Goal: Task Accomplishment & Management: Manage account settings

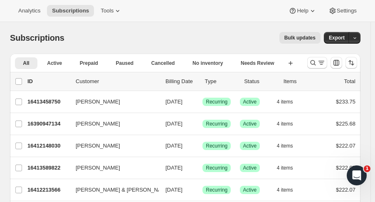
click at [315, 62] on icon "Search and filter results" at bounding box center [313, 63] width 8 height 8
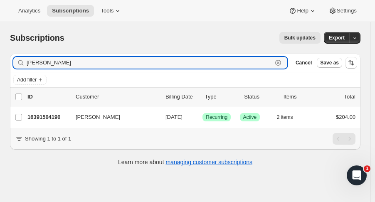
type input "kelly english"
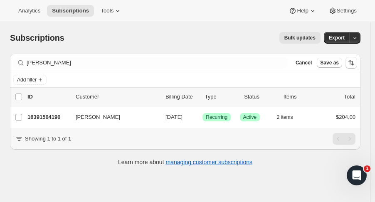
click at [37, 119] on p "16391504190" at bounding box center [48, 117] width 42 height 8
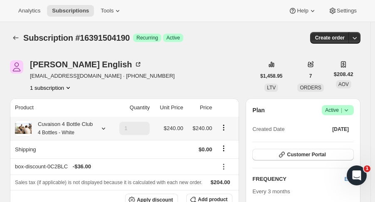
click at [105, 128] on icon at bounding box center [103, 128] width 8 height 8
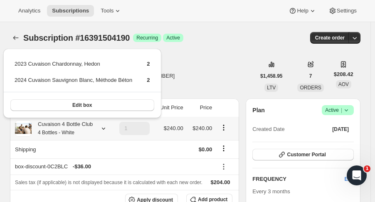
click at [94, 105] on button "Edit box" at bounding box center [82, 105] width 144 height 12
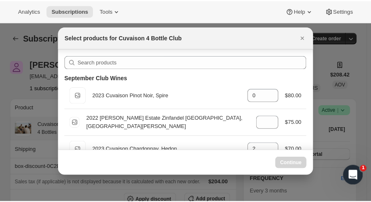
scroll to position [37, 0]
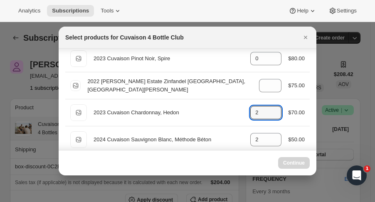
click at [273, 117] on icon ":re7:" at bounding box center [275, 115] width 8 height 8
type input "2"
select select "gid://shopify/ProductVariant/52115221807422"
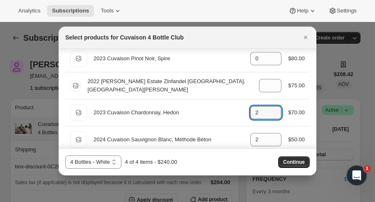
click at [273, 117] on icon ":re7:" at bounding box center [275, 115] width 8 height 8
type input "0"
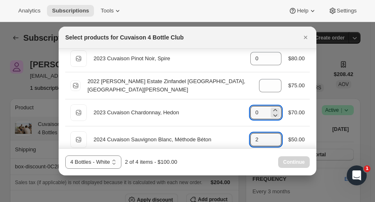
click at [274, 134] on icon ":re7:" at bounding box center [275, 137] width 8 height 8
type input "4"
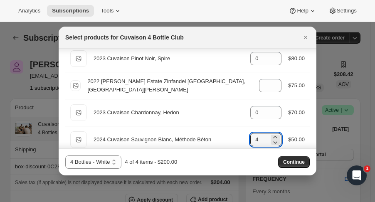
click at [290, 160] on span "Continue" at bounding box center [294, 162] width 22 height 7
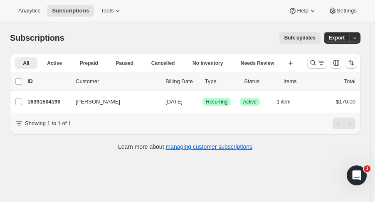
click at [314, 67] on button "Search and filter results" at bounding box center [318, 63] width 20 height 12
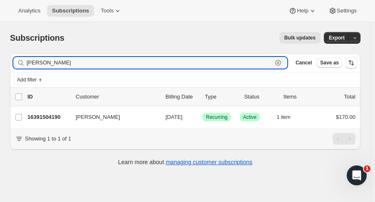
drag, startPoint x: 57, startPoint y: 66, endPoint x: -17, endPoint y: 64, distance: 73.7
click at [0, 64] on html "Analytics Subscriptions Tools Help Settings Skip to content Subscriptions. This…" at bounding box center [187, 101] width 375 height 202
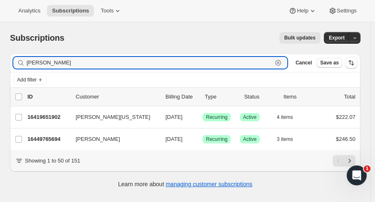
type input "tana"
click at [46, 139] on p "16449765694" at bounding box center [48, 139] width 42 height 8
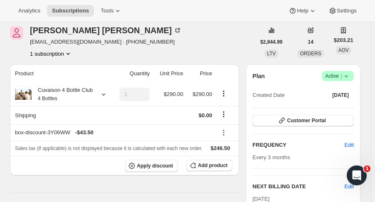
scroll to position [36, 0]
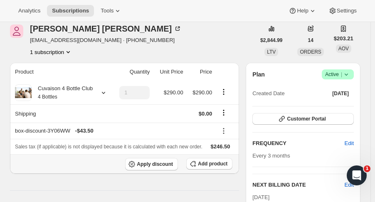
click at [217, 168] on button "Add product" at bounding box center [209, 164] width 46 height 12
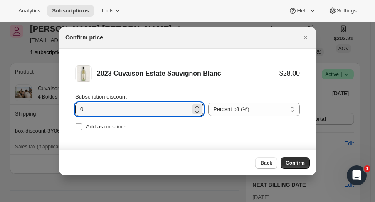
drag, startPoint x: 125, startPoint y: 114, endPoint x: 29, endPoint y: 103, distance: 96.7
type input "15"
click at [107, 129] on span "Add as one-time" at bounding box center [106, 127] width 40 height 6
click at [82, 129] on input "Add as one-time" at bounding box center [79, 127] width 7 height 7
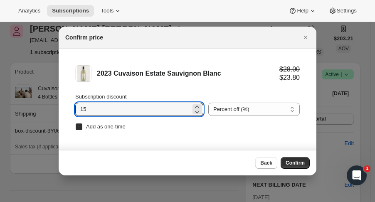
checkbox input "true"
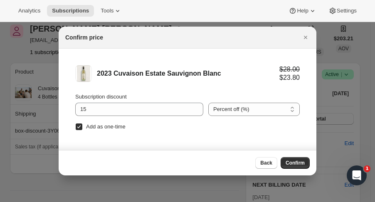
click at [305, 165] on span "Confirm" at bounding box center [295, 163] width 19 height 7
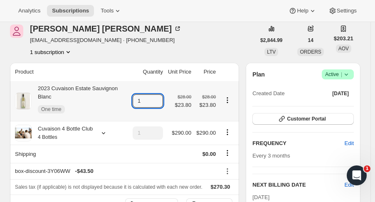
click at [160, 94] on icon at bounding box center [157, 98] width 8 height 8
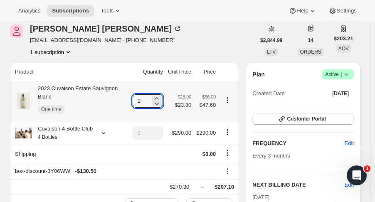
click at [160, 94] on icon at bounding box center [157, 98] width 8 height 8
type input "3"
click at [224, 201] on span "Add product" at bounding box center [213, 204] width 30 height 7
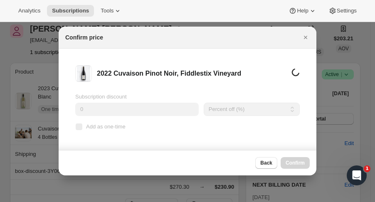
scroll to position [0, 0]
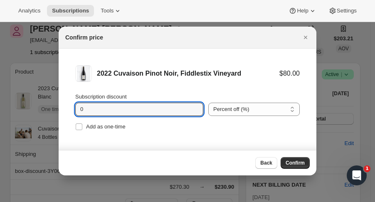
click at [195, 107] on icon ":r9n:" at bounding box center [197, 107] width 8 height 8
type input "2"
click at [104, 124] on span "Add as one-time" at bounding box center [106, 127] width 40 height 6
click at [82, 124] on input "Add as one-time" at bounding box center [79, 127] width 7 height 7
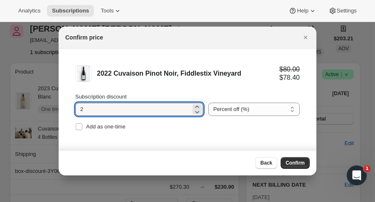
checkbox input "true"
drag, startPoint x: 97, startPoint y: 115, endPoint x: 70, endPoint y: 112, distance: 26.5
click at [70, 112] on li "2022 Cuvaison Pinot Noir, Fiddlestix Vineyard $80.00 $78.40 Subscription discou…" at bounding box center [188, 99] width 258 height 101
type input "15"
click at [306, 162] on button "Confirm" at bounding box center [295, 163] width 29 height 12
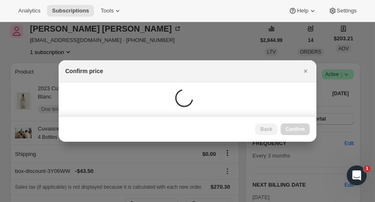
type input "1"
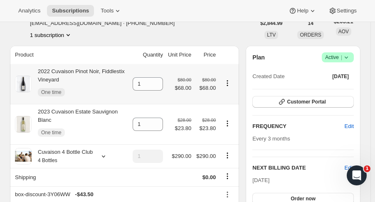
scroll to position [53, 0]
click at [161, 81] on icon at bounding box center [157, 81] width 8 height 8
type input "2"
click at [159, 113] on td "1" at bounding box center [147, 124] width 35 height 40
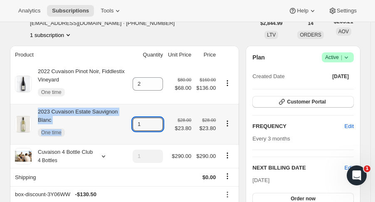
click at [159, 121] on icon at bounding box center [157, 122] width 4 height 2
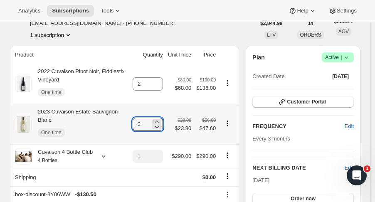
click at [159, 121] on icon at bounding box center [157, 122] width 4 height 2
type input "3"
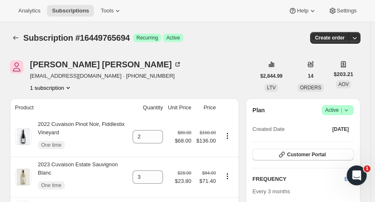
click at [17, 40] on icon "Subscriptions" at bounding box center [16, 38] width 8 height 8
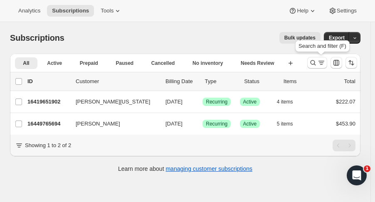
click at [318, 64] on icon "Search and filter results" at bounding box center [313, 63] width 8 height 8
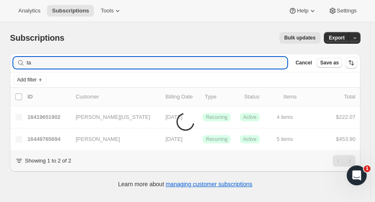
type input "t"
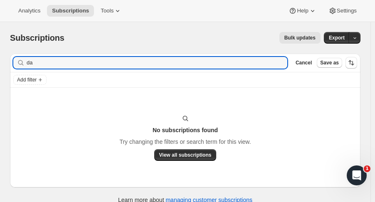
type input "d"
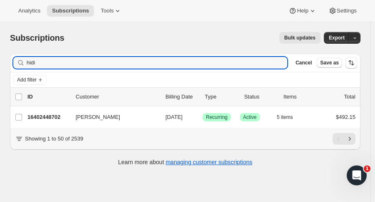
type input "hidi"
click at [41, 108] on div "Dave Hidinger 16402448702 Dave Hidinger 09/09/2025 Success Recurring Success Ac…" at bounding box center [185, 118] width 351 height 22
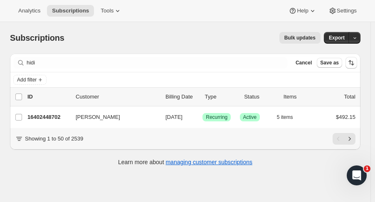
click at [51, 117] on p "16402448702" at bounding box center [48, 117] width 42 height 8
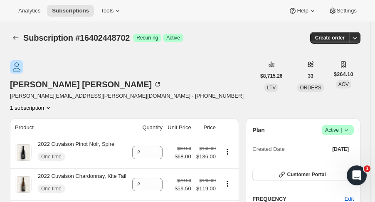
click at [22, 36] on div at bounding box center [16, 38] width 13 height 12
click at [17, 35] on icon "Subscriptions" at bounding box center [16, 38] width 8 height 8
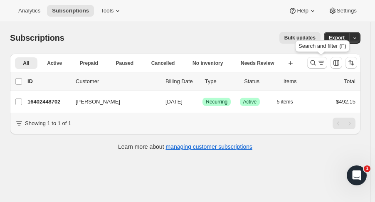
click at [317, 64] on icon "Search and filter results" at bounding box center [313, 63] width 8 height 8
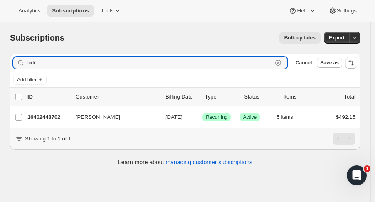
drag, startPoint x: 19, startPoint y: 58, endPoint x: -30, endPoint y: 57, distance: 49.1
click at [0, 57] on html "Analytics Subscriptions Tools Help Settings Skip to content Subscriptions. This…" at bounding box center [187, 101] width 375 height 202
type input "dickerson"
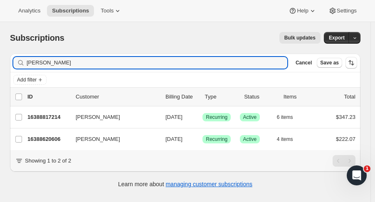
click at [49, 117] on p "16388817214" at bounding box center [48, 117] width 42 height 8
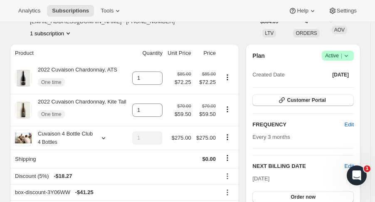
scroll to position [56, 0]
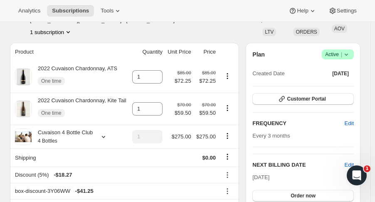
click at [52, 140] on small "4 Bottles" at bounding box center [48, 141] width 20 height 6
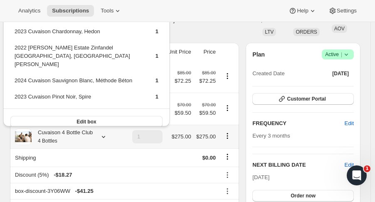
click at [35, 144] on div "Cuvaison 4 Bottle Club 4 Bottles" at bounding box center [62, 137] width 61 height 17
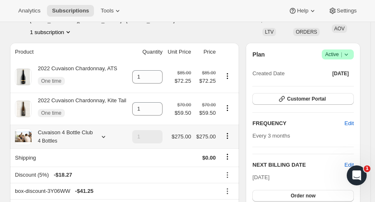
scroll to position [0, 0]
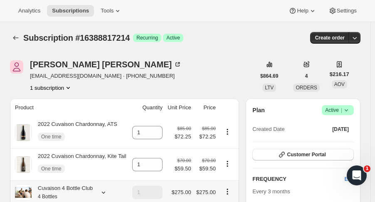
click at [13, 38] on icon "Subscriptions" at bounding box center [16, 38] width 8 height 8
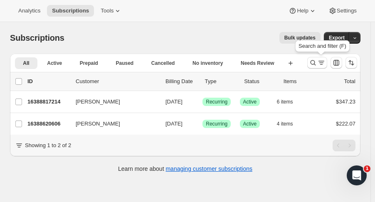
click at [315, 66] on icon "Search and filter results" at bounding box center [313, 63] width 8 height 8
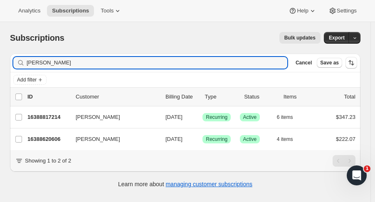
drag, startPoint x: 12, startPoint y: 60, endPoint x: -27, endPoint y: 59, distance: 39.6
click at [0, 59] on html "Analytics Subscriptions Tools Help Settings Skip to content Subscriptions. This…" at bounding box center [187, 101] width 375 height 202
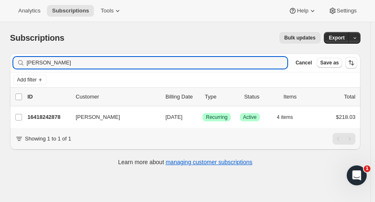
type input "greta mess"
click at [52, 121] on p "16418242878" at bounding box center [48, 117] width 42 height 8
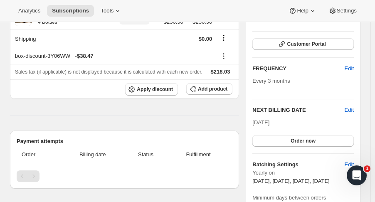
scroll to position [130, 0]
click at [354, 107] on span "Edit" at bounding box center [349, 111] width 9 height 8
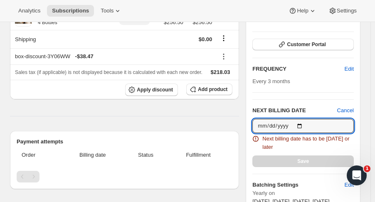
click at [306, 119] on input "2025-09-09" at bounding box center [304, 126] width 102 height 14
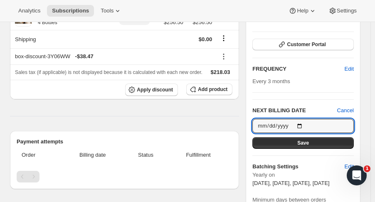
type input "2025-11-01"
click at [335, 137] on button "Save" at bounding box center [304, 143] width 102 height 12
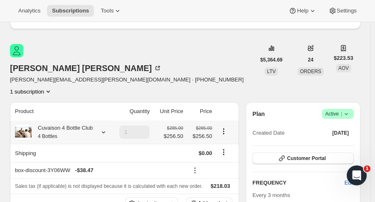
scroll to position [0, 0]
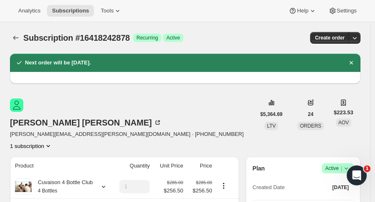
click at [14, 40] on icon "Subscriptions" at bounding box center [16, 38] width 8 height 8
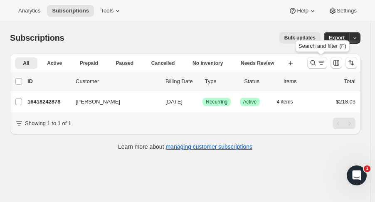
click at [315, 65] on icon "Search and filter results" at bounding box center [313, 63] width 8 height 8
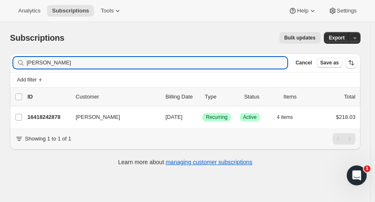
drag, startPoint x: 66, startPoint y: 65, endPoint x: -8, endPoint y: 67, distance: 74.1
click at [0, 67] on html "Analytics Subscriptions Tools Help Settings Skip to content Subscriptions. This…" at bounding box center [187, 101] width 375 height 202
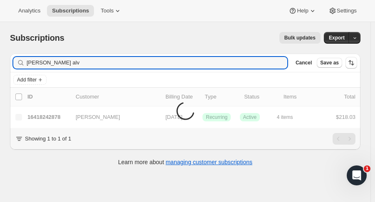
type input "karyn alv"
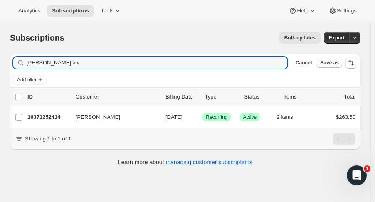
click at [58, 113] on p "16373252414" at bounding box center [48, 117] width 42 height 8
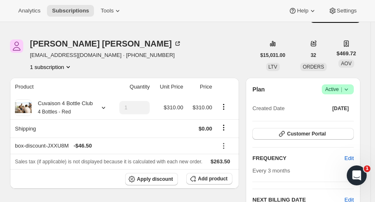
scroll to position [23, 0]
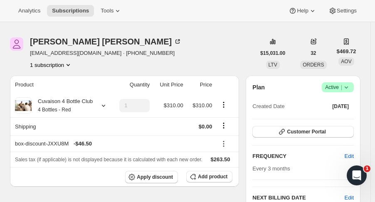
click at [106, 105] on icon at bounding box center [103, 106] width 8 height 8
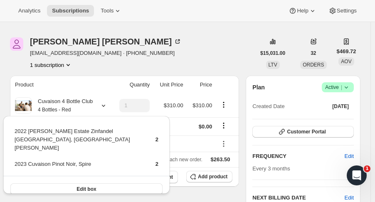
click at [216, 53] on div "Karyn Alvarez karynalvarez2015@gmail.com · +12145781040 1 subscription" at bounding box center [133, 53] width 246 height 32
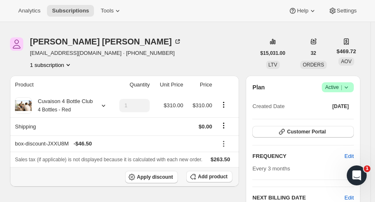
click at [224, 174] on span "Add product" at bounding box center [213, 177] width 30 height 7
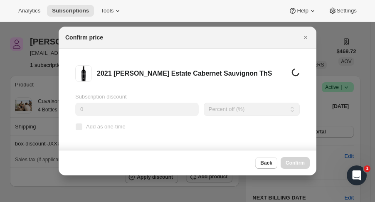
scroll to position [0, 0]
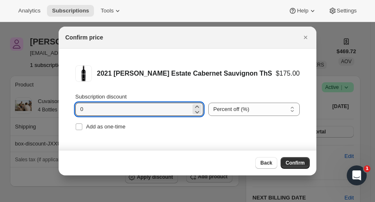
drag, startPoint x: 62, startPoint y: 112, endPoint x: 50, endPoint y: 112, distance: 12.1
type input "15"
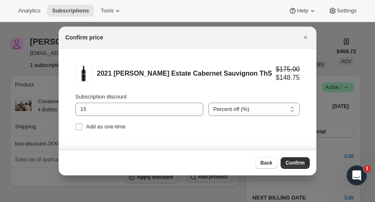
click at [80, 124] on input "Add as one-time" at bounding box center [79, 127] width 7 height 7
checkbox input "true"
click at [297, 164] on span "Confirm" at bounding box center [295, 163] width 19 height 7
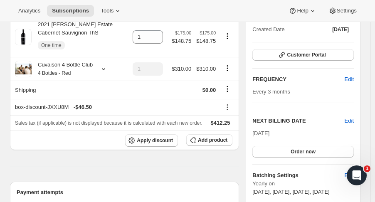
scroll to position [106, 0]
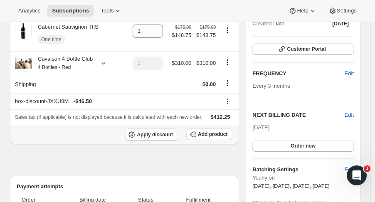
click at [210, 133] on span "Add product" at bounding box center [213, 134] width 30 height 7
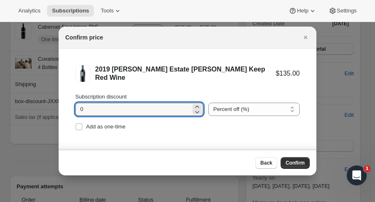
click at [100, 109] on input "0" at bounding box center [133, 109] width 116 height 13
type input "15"
click at [103, 125] on span "Add as one-time" at bounding box center [106, 127] width 40 height 6
click at [82, 125] on input "Add as one-time" at bounding box center [79, 127] width 7 height 7
checkbox input "true"
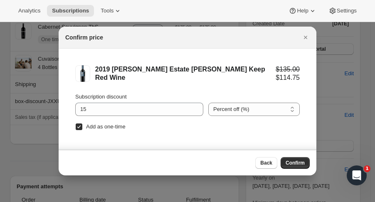
click at [299, 165] on span "Confirm" at bounding box center [295, 163] width 19 height 7
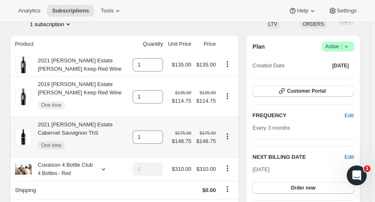
scroll to position [62, 0]
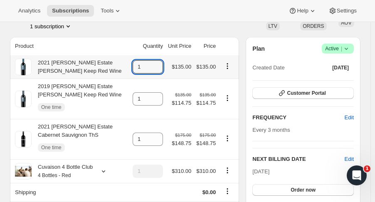
click at [161, 60] on icon at bounding box center [157, 64] width 8 height 8
type input "2"
click at [159, 95] on icon at bounding box center [157, 96] width 4 height 2
type input "2"
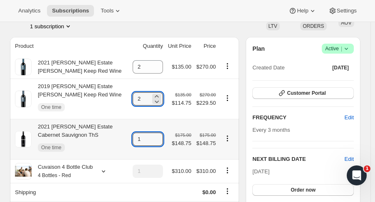
click at [160, 136] on icon at bounding box center [157, 137] width 8 height 8
type input "2"
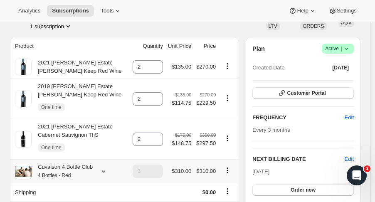
click at [229, 171] on icon "Product actions" at bounding box center [228, 170] width 8 height 8
click at [224, 156] on span "Remove" at bounding box center [231, 155] width 20 height 6
type input "0"
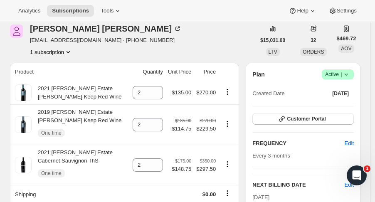
scroll to position [36, 0]
click at [232, 91] on icon "Product actions" at bounding box center [228, 92] width 8 height 8
click at [229, 109] on span "Remove" at bounding box center [226, 107] width 20 height 6
type input "0"
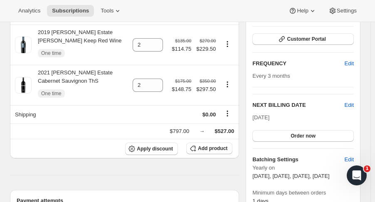
scroll to position [126, 0]
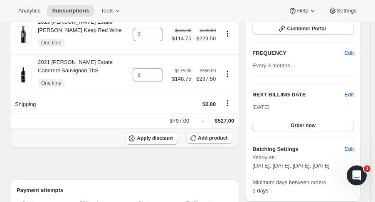
click at [209, 134] on button "Add product" at bounding box center [209, 138] width 46 height 12
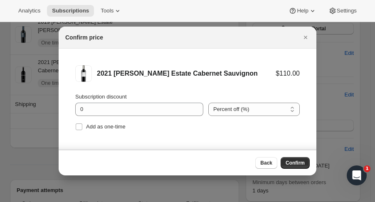
click at [153, 121] on div "Add as one-time" at bounding box center [187, 127] width 225 height 12
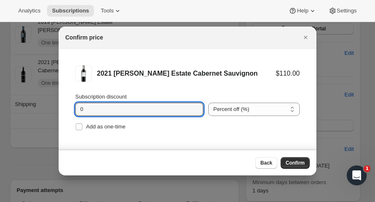
click at [171, 106] on input "0" at bounding box center [133, 109] width 116 height 13
type input "2"
type input "14"
click at [90, 129] on span "Add as one-time" at bounding box center [106, 127] width 40 height 6
click at [82, 129] on input "Add as one-time" at bounding box center [79, 127] width 7 height 7
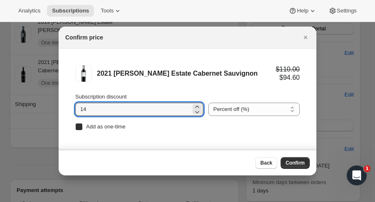
checkbox input "true"
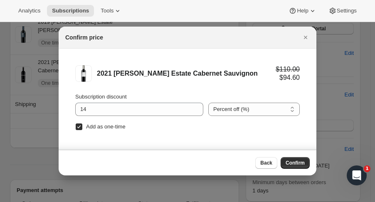
click at [298, 161] on span "Confirm" at bounding box center [295, 163] width 19 height 7
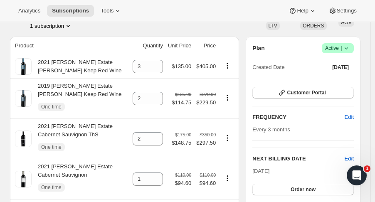
scroll to position [100, 0]
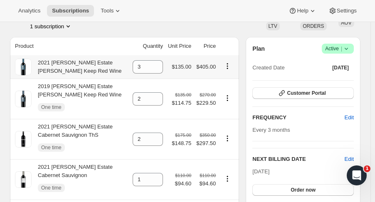
click at [229, 67] on icon "Product actions" at bounding box center [228, 66] width 8 height 8
click at [228, 72] on div "Swap variant" at bounding box center [231, 84] width 48 height 27
click at [228, 72] on td at bounding box center [229, 66] width 21 height 23
click at [232, 67] on icon "Product actions" at bounding box center [228, 66] width 8 height 8
click at [231, 67] on icon "Product actions" at bounding box center [228, 66] width 8 height 8
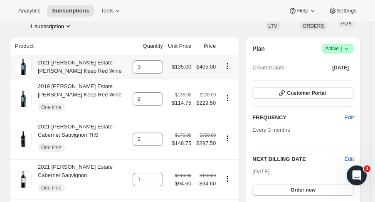
click at [213, 65] on span "$405.00" at bounding box center [206, 67] width 20 height 6
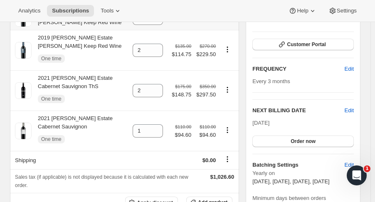
scroll to position [149, 0]
click at [232, 131] on icon "Product actions" at bounding box center [228, 130] width 8 height 8
click at [230, 146] on span "Remove" at bounding box center [226, 146] width 20 height 6
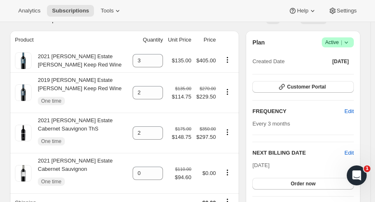
scroll to position [105, 0]
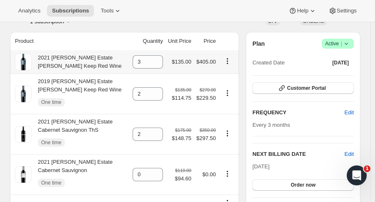
click at [232, 60] on icon "Product actions" at bounding box center [228, 61] width 8 height 8
click at [231, 61] on icon "Product actions" at bounding box center [228, 61] width 8 height 8
click at [229, 175] on icon "Product actions" at bounding box center [228, 174] width 8 height 8
click at [227, 145] on span "Remove" at bounding box center [226, 144] width 20 height 6
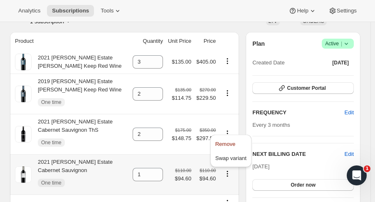
type input "0"
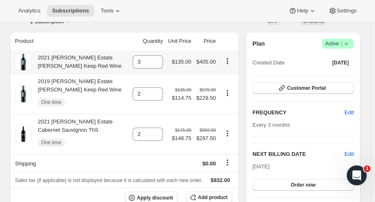
click at [232, 58] on icon "Product actions" at bounding box center [228, 61] width 8 height 8
click at [159, 67] on icon at bounding box center [157, 64] width 8 height 8
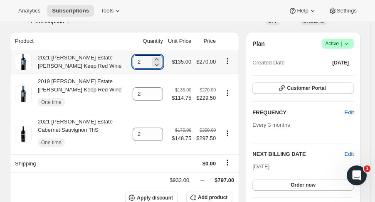
click at [226, 60] on icon "Product actions" at bounding box center [228, 61] width 8 height 8
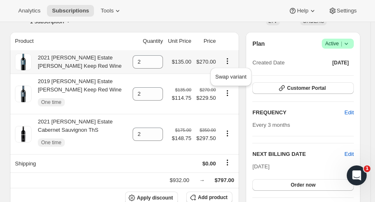
click at [231, 62] on icon "Product actions" at bounding box center [228, 61] width 8 height 8
click at [161, 65] on icon at bounding box center [157, 64] width 8 height 8
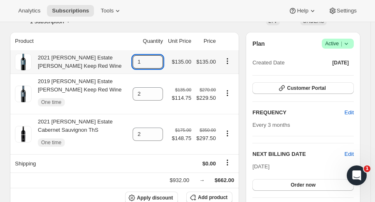
type input "0"
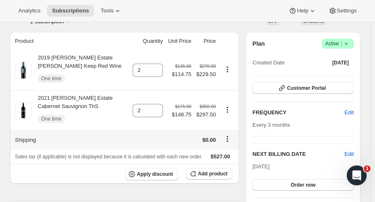
click at [230, 138] on icon "Shipping actions" at bounding box center [228, 139] width 8 height 8
click at [216, 176] on span "Add product" at bounding box center [213, 174] width 30 height 7
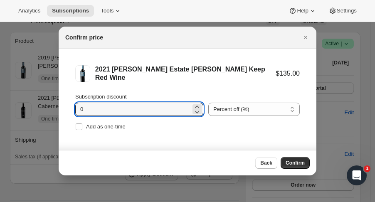
drag, startPoint x: 87, startPoint y: 110, endPoint x: 72, endPoint y: 109, distance: 15.0
click at [72, 109] on li "2021 Brandlin Estate Henry's Keep Red Wine $135.00 Subscription discount 0 Perc…" at bounding box center [188, 99] width 258 height 101
type input "15"
click at [99, 127] on span "Add as one-time" at bounding box center [106, 127] width 40 height 6
click at [82, 127] on input "Add as one-time" at bounding box center [79, 127] width 7 height 7
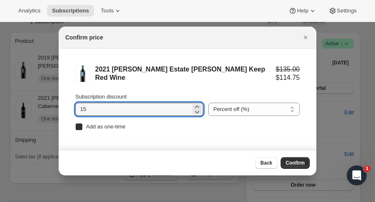
checkbox input "true"
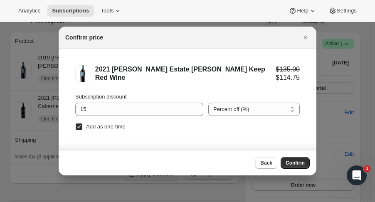
click at [299, 160] on button "Confirm" at bounding box center [295, 163] width 29 height 12
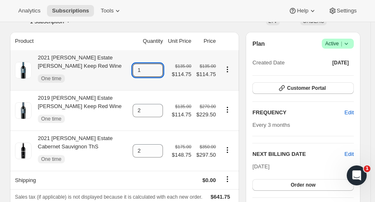
click at [161, 66] on icon at bounding box center [157, 68] width 8 height 8
type input "2"
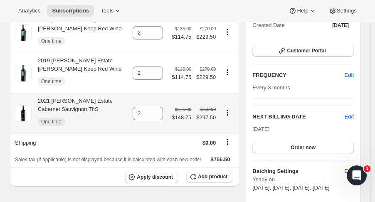
scroll to position [0, 0]
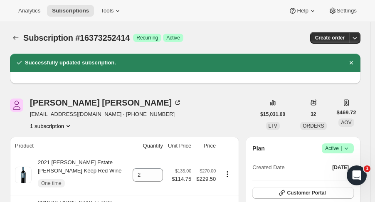
click at [21, 42] on button "Subscriptions" at bounding box center [16, 38] width 12 height 12
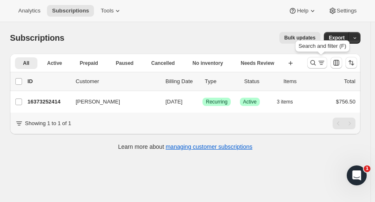
click at [317, 65] on icon "Search and filter results" at bounding box center [313, 63] width 8 height 8
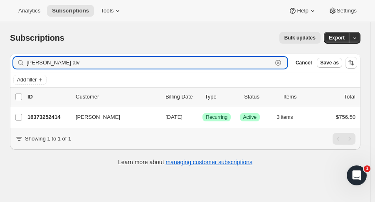
drag, startPoint x: 56, startPoint y: 60, endPoint x: -13, endPoint y: 55, distance: 69.7
click at [0, 55] on html "Analytics Subscriptions Tools Help Settings Skip to content Subscriptions. This…" at bounding box center [187, 101] width 375 height 202
type input "john ferry"
click at [56, 115] on p "16454353214" at bounding box center [48, 117] width 42 height 8
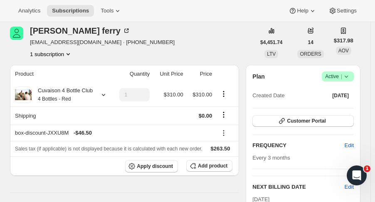
scroll to position [34, 0]
click at [102, 94] on icon at bounding box center [103, 94] width 8 height 8
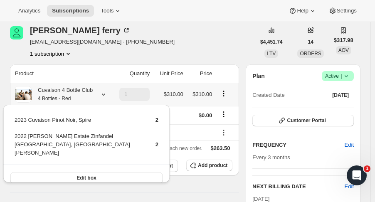
click at [189, 37] on div "john ferry johnpferry@comcast.com · +12063211680 1 subscription" at bounding box center [133, 42] width 246 height 32
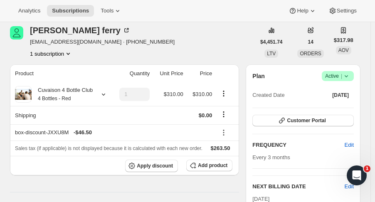
scroll to position [0, 0]
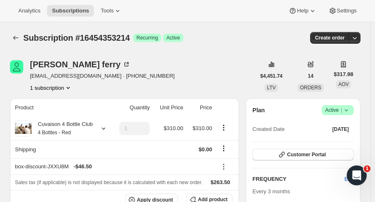
click at [12, 33] on button "Subscriptions" at bounding box center [16, 38] width 12 height 12
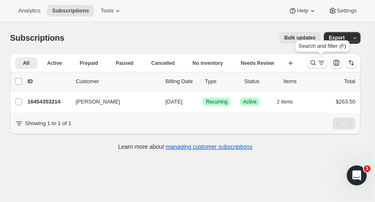
click at [314, 66] on icon "Search and filter results" at bounding box center [313, 63] width 8 height 8
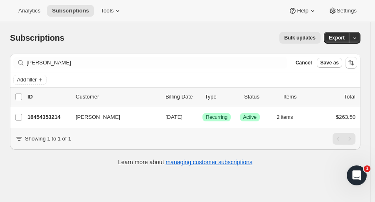
click at [51, 116] on p "16454353214" at bounding box center [48, 117] width 42 height 8
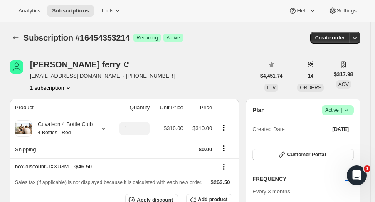
click at [356, 39] on icon "button" at bounding box center [355, 38] width 8 height 8
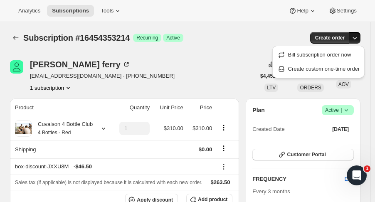
click at [325, 69] on span "Create custom one-time order" at bounding box center [324, 69] width 72 height 6
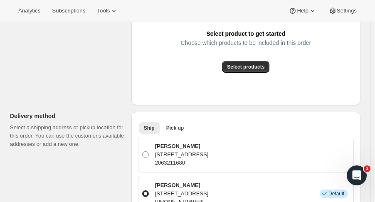
scroll to position [177, 0]
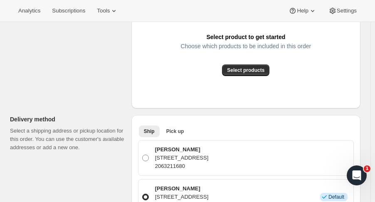
click at [255, 67] on span "Select products" at bounding box center [245, 70] width 37 height 7
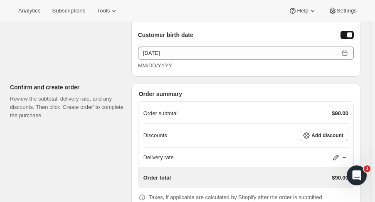
scroll to position [561, 0]
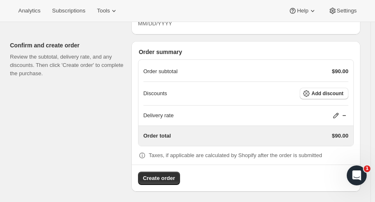
click at [341, 92] on span "Add discount" at bounding box center [328, 93] width 32 height 7
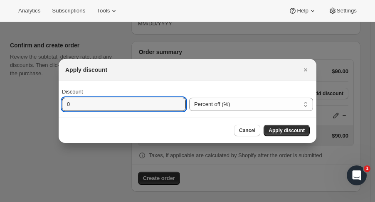
click at [88, 103] on input "0" at bounding box center [118, 104] width 112 height 13
type input "2"
type input "30"
click at [295, 133] on span "Apply discount" at bounding box center [287, 130] width 36 height 7
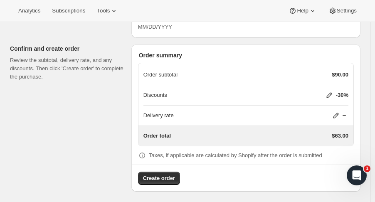
click at [170, 174] on span "Create order" at bounding box center [159, 178] width 32 height 8
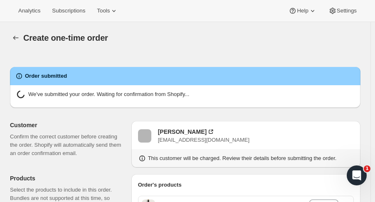
radio input "true"
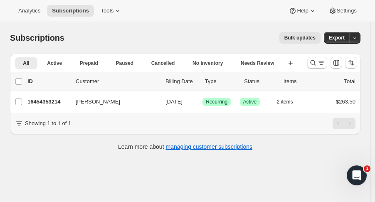
click at [316, 61] on icon "Search and filter results" at bounding box center [313, 62] width 5 height 5
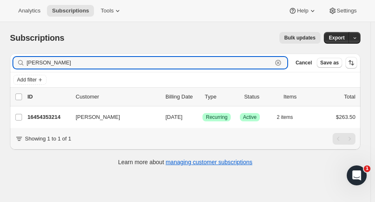
drag, startPoint x: 8, startPoint y: 62, endPoint x: -17, endPoint y: 62, distance: 24.6
click at [0, 62] on html "Analytics Subscriptions Tools Help Settings Skip to content Subscriptions. This…" at bounding box center [187, 101] width 375 height 202
drag, startPoint x: 56, startPoint y: 61, endPoint x: -39, endPoint y: 51, distance: 95.8
click at [0, 51] on html "Analytics Subscriptions Tools Help Settings Skip to content Subscriptions. This…" at bounding box center [187, 101] width 375 height 202
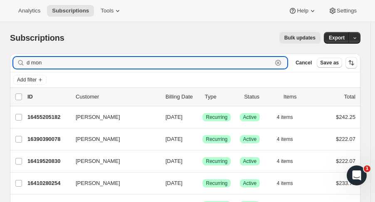
type input "d mon"
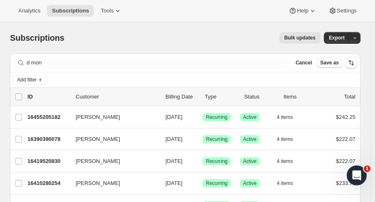
click at [51, 161] on p "16419520830" at bounding box center [48, 161] width 42 height 8
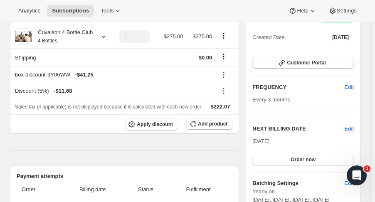
scroll to position [93, 0]
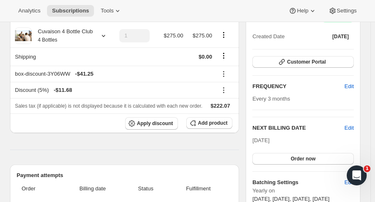
click at [354, 128] on span "Edit" at bounding box center [349, 128] width 9 height 8
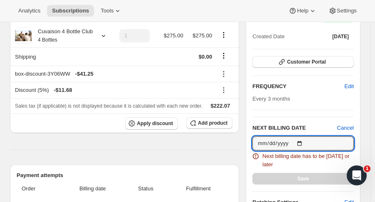
click at [308, 147] on input "[DATE]" at bounding box center [304, 144] width 102 height 14
click at [303, 144] on input "[DATE]" at bounding box center [304, 144] width 102 height 14
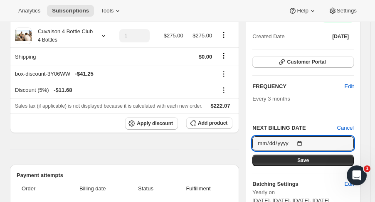
type input "2025-10-03"
click at [325, 161] on button "Save" at bounding box center [304, 161] width 102 height 12
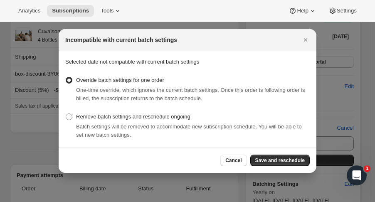
click at [293, 161] on span "Save and reschedule" at bounding box center [281, 160] width 50 height 7
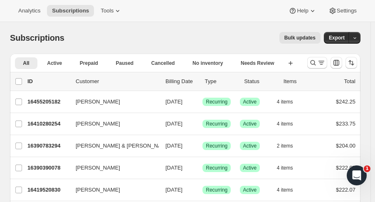
click at [311, 64] on div at bounding box center [332, 63] width 57 height 17
click at [315, 67] on icon "Search and filter results" at bounding box center [313, 63] width 8 height 8
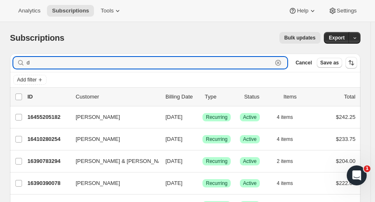
type input "d"
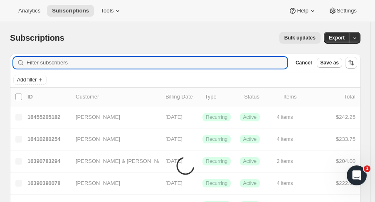
type input "o"
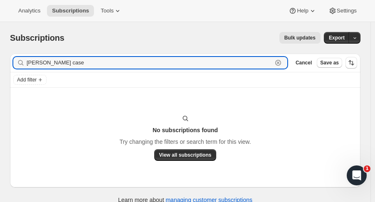
drag, startPoint x: 70, startPoint y: 66, endPoint x: 2, endPoint y: 62, distance: 67.1
click at [2, 62] on div "Subscriptions. This page is ready Subscriptions Bulk updates More actions Bulk …" at bounding box center [185, 117] width 371 height 191
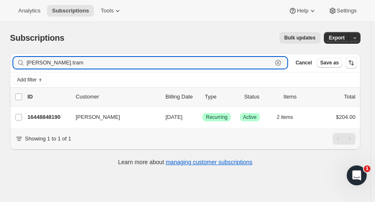
type input "julie.tram"
click at [309, 9] on icon at bounding box center [313, 11] width 8 height 8
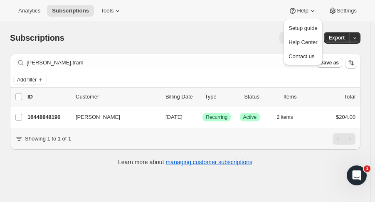
click at [36, 112] on div "16448848190 Julie Tram 11/01/2025 Success Recurring Success Active 2 items $204…" at bounding box center [191, 118] width 328 height 12
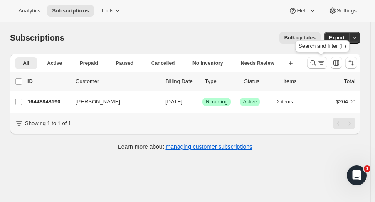
click at [317, 63] on icon "Search and filter results" at bounding box center [313, 63] width 8 height 8
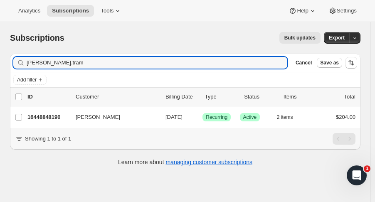
drag, startPoint x: 62, startPoint y: 65, endPoint x: -18, endPoint y: 63, distance: 80.4
click at [0, 63] on html "Analytics Subscriptions Tools Help Settings Skip to content Subscriptions. This…" at bounding box center [187, 101] width 375 height 202
type input "Schreiber"
click at [53, 117] on p "16455074110" at bounding box center [48, 117] width 42 height 8
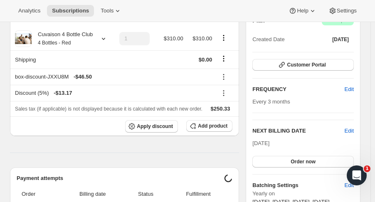
scroll to position [93, 0]
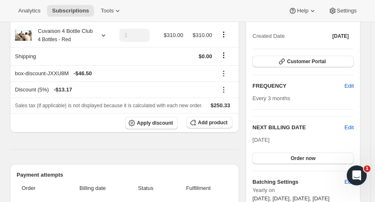
click at [353, 127] on span "Edit" at bounding box center [349, 128] width 9 height 8
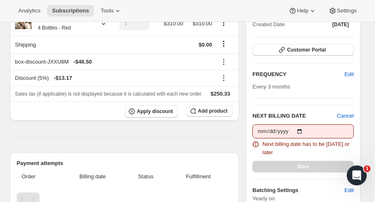
scroll to position [104, 0]
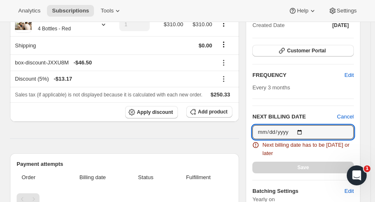
click at [307, 130] on input "2025-09-09" at bounding box center [304, 132] width 102 height 14
type input "2025-09-29"
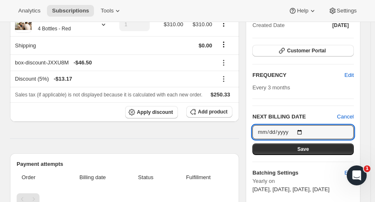
click at [338, 148] on button "Save" at bounding box center [304, 150] width 102 height 12
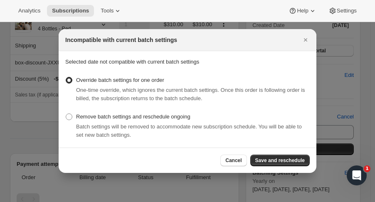
click at [286, 158] on span "Save and reschedule" at bounding box center [281, 160] width 50 height 7
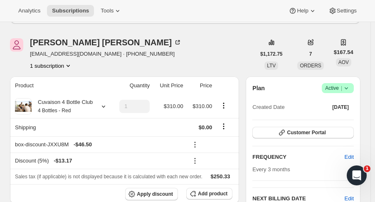
scroll to position [0, 0]
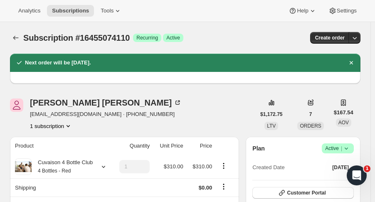
click at [17, 42] on icon "Subscriptions" at bounding box center [16, 38] width 8 height 8
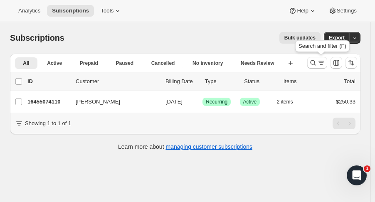
click at [313, 63] on button "Search and filter results" at bounding box center [318, 63] width 20 height 12
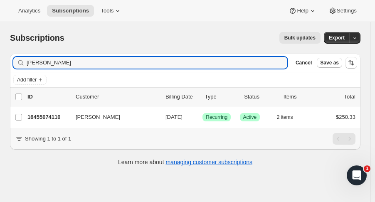
drag, startPoint x: 68, startPoint y: 62, endPoint x: -20, endPoint y: 63, distance: 87.4
click at [0, 63] on html "Analytics Subscriptions Tools Help Settings Skip to content Subscriptions. This…" at bounding box center [187, 101] width 375 height 202
drag, startPoint x: 52, startPoint y: 64, endPoint x: -18, endPoint y: 63, distance: 70.8
click at [0, 63] on html "Analytics Subscriptions Tools Help Settings Skip to content Subscriptions. This…" at bounding box center [187, 101] width 375 height 202
type input "craven"
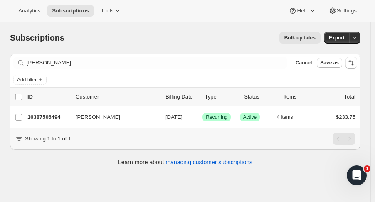
click at [61, 112] on div "16387506494 Courtney Craven 11/01/2025 Success Recurring Success Active 4 items…" at bounding box center [191, 118] width 328 height 12
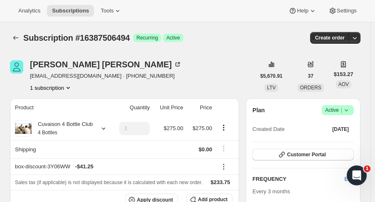
click at [359, 40] on icon "button" at bounding box center [355, 38] width 8 height 8
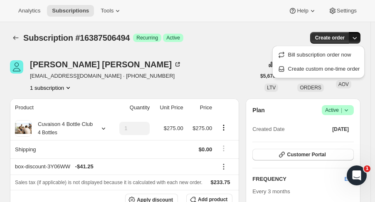
click at [337, 67] on span "Create custom one-time order" at bounding box center [324, 69] width 72 height 6
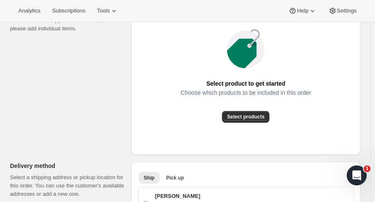
scroll to position [150, 0]
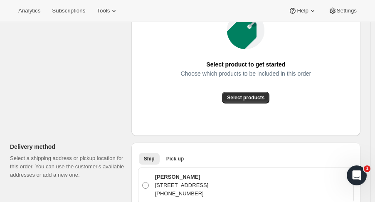
click at [241, 102] on button "Select products" at bounding box center [245, 98] width 47 height 12
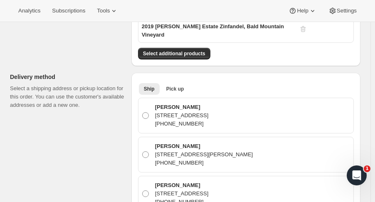
click at [209, 112] on p "9993 Empire rd., Oakland, CA, 94603, United States" at bounding box center [182, 116] width 54 height 8
click at [143, 112] on input "Courtney Craven 9993 Empire rd., Oakland, CA, 94603, United States 510-710-2252" at bounding box center [142, 112] width 0 height 0
radio input "true"
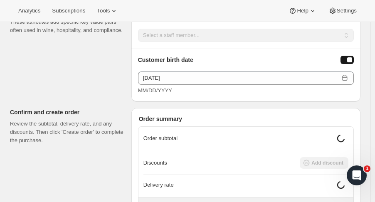
scroll to position [562, 0]
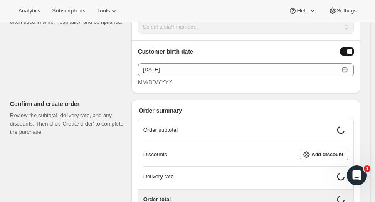
click at [337, 152] on span "Add discount" at bounding box center [328, 155] width 32 height 7
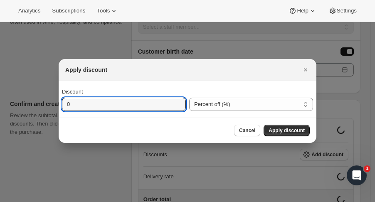
click at [149, 104] on input "0" at bounding box center [118, 104] width 112 height 13
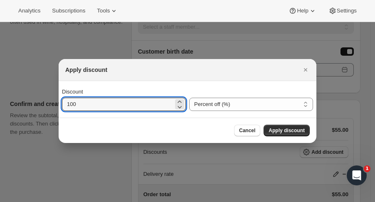
type input "100"
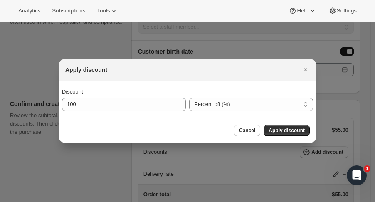
click at [297, 134] on span "Apply discount" at bounding box center [287, 130] width 36 height 7
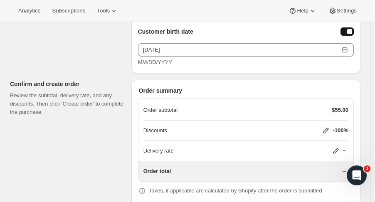
scroll to position [609, 0]
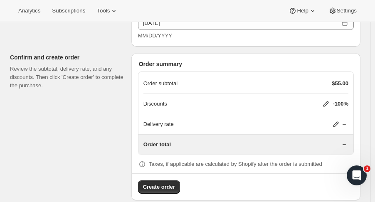
click at [167, 183] on span "Create order" at bounding box center [159, 187] width 32 height 8
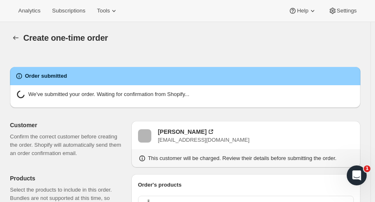
radio input "true"
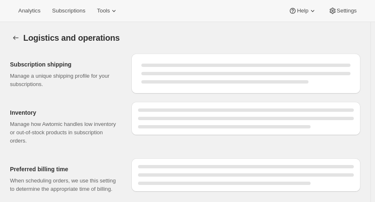
select select "DAY"
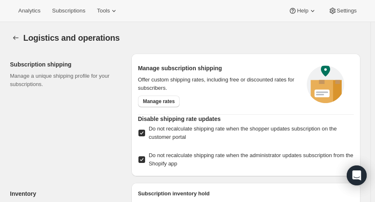
checkbox input "true"
select select "05:00"
select select "PM"
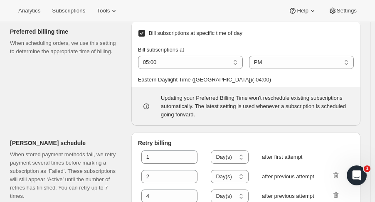
scroll to position [467, 0]
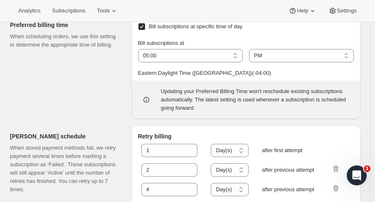
click at [230, 54] on select "01:00 02:00 03:00 04:00 05:00 06:00 07:00 08:00 09:00 10:00 11:00 12:00" at bounding box center [190, 55] width 105 height 13
select select "08:00"
click at [139, 49] on select "01:00 02:00 03:00 04:00 05:00 06:00 07:00 08:00 09:00 10:00 11:00 12:00" at bounding box center [190, 55] width 105 height 13
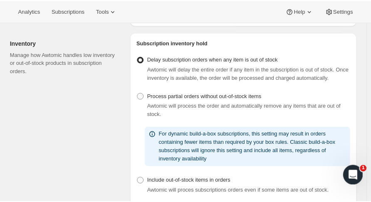
scroll to position [0, 0]
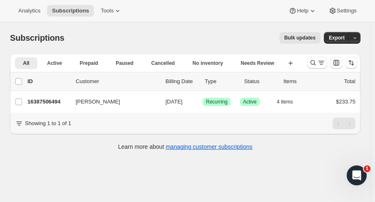
click at [56, 101] on p "16387506494" at bounding box center [48, 102] width 42 height 8
click at [315, 62] on icon "Search and filter results" at bounding box center [313, 62] width 5 height 5
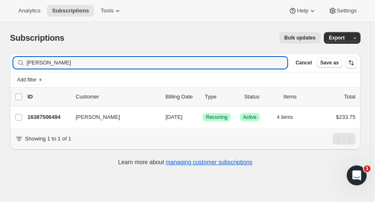
drag, startPoint x: 80, startPoint y: 62, endPoint x: -6, endPoint y: 64, distance: 86.2
click at [0, 64] on html "Analytics Subscriptions Tools Help Settings Skip to content Subscriptions. This…" at bounding box center [187, 101] width 375 height 202
type input "boot"
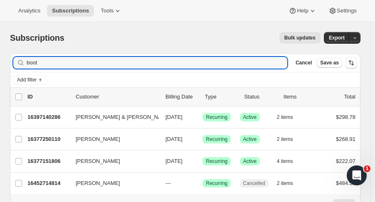
click at [54, 181] on p "16452714814" at bounding box center [48, 183] width 42 height 8
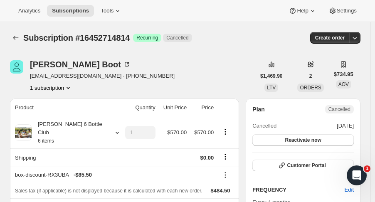
click at [12, 35] on icon "Subscriptions" at bounding box center [16, 38] width 8 height 8
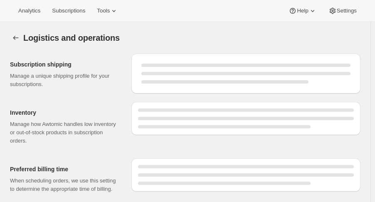
select select "08:00"
select select "PM"
select select "DAY"
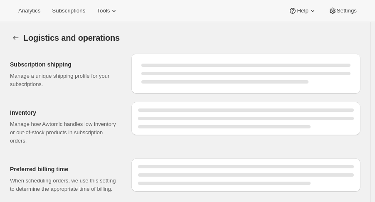
select select "DAY"
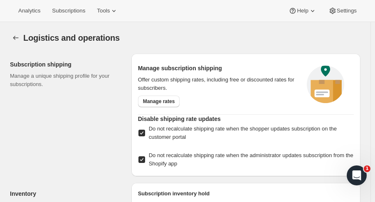
click at [10, 39] on button "Settings" at bounding box center [16, 38] width 12 height 12
